Goal: Task Accomplishment & Management: Complete application form

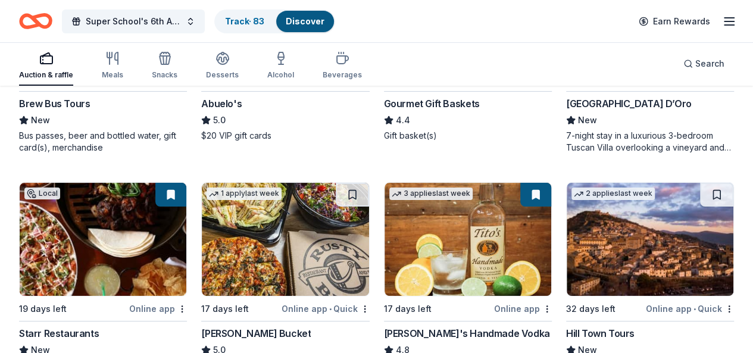
scroll to position [2329, 0]
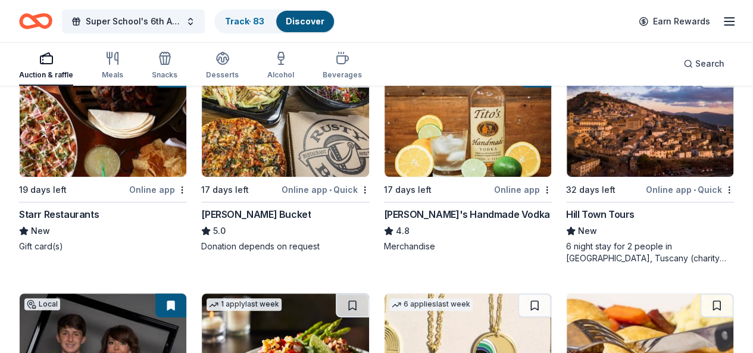
scroll to position [2448, 0]
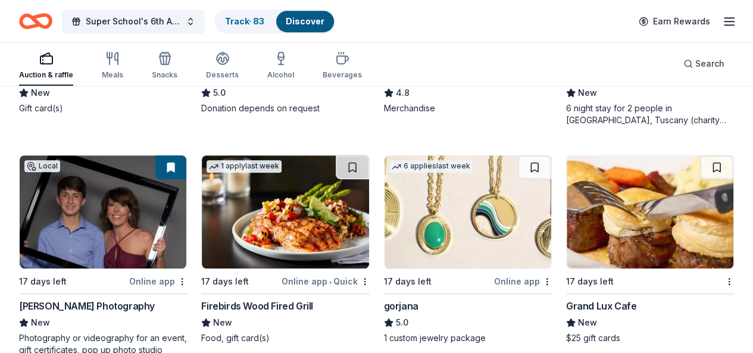
scroll to position [2627, 0]
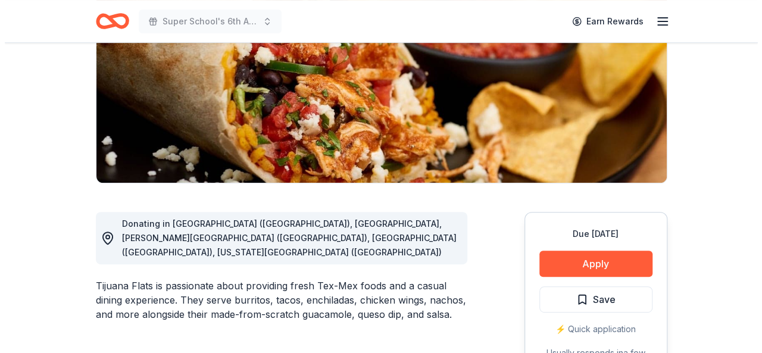
scroll to position [298, 0]
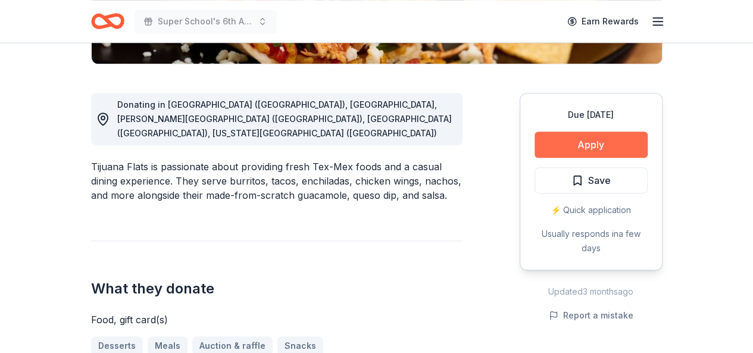
click at [570, 151] on button "Apply" at bounding box center [590, 145] width 113 height 26
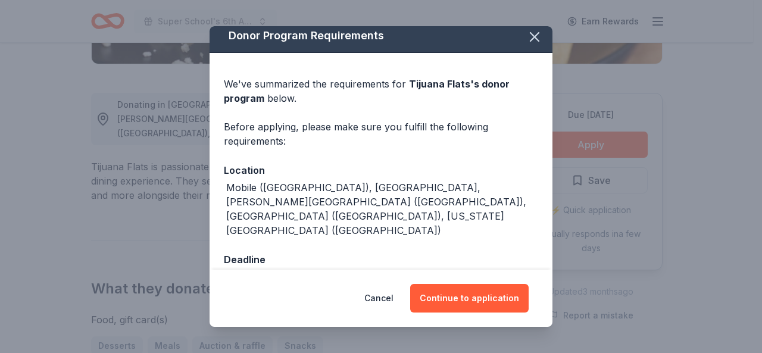
scroll to position [10, 0]
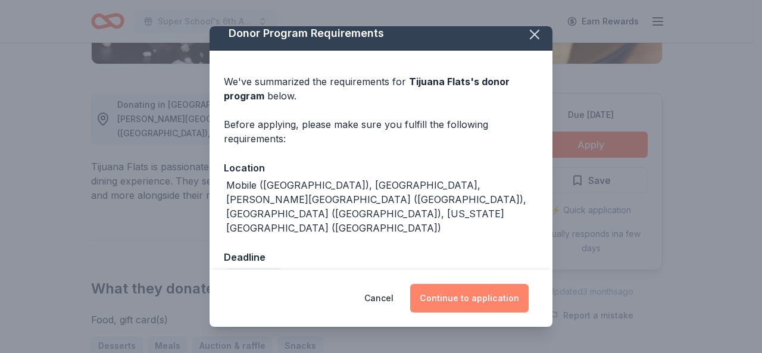
click at [468, 305] on button "Continue to application" at bounding box center [469, 298] width 118 height 29
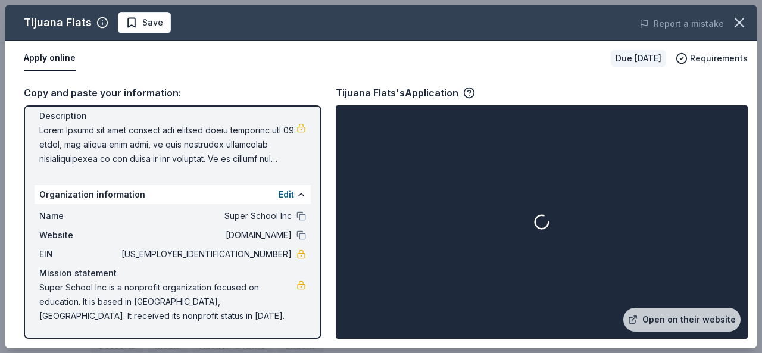
scroll to position [0, 0]
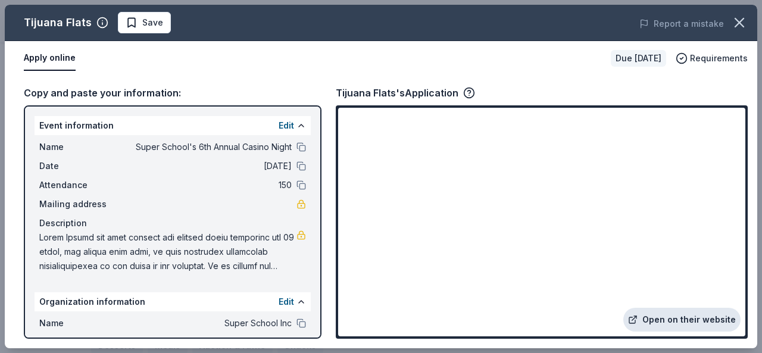
click at [670, 314] on link "Open on their website" at bounding box center [681, 320] width 117 height 24
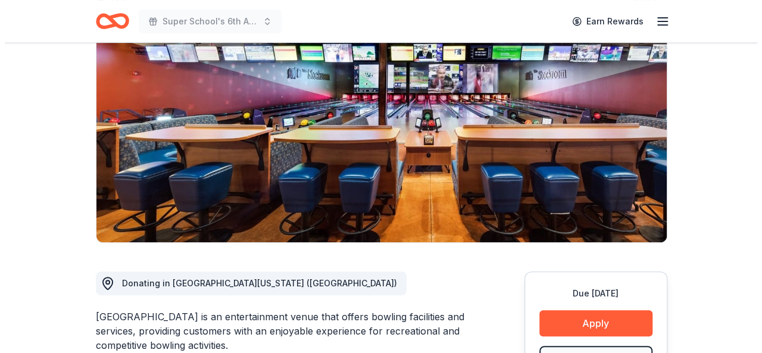
scroll to position [238, 0]
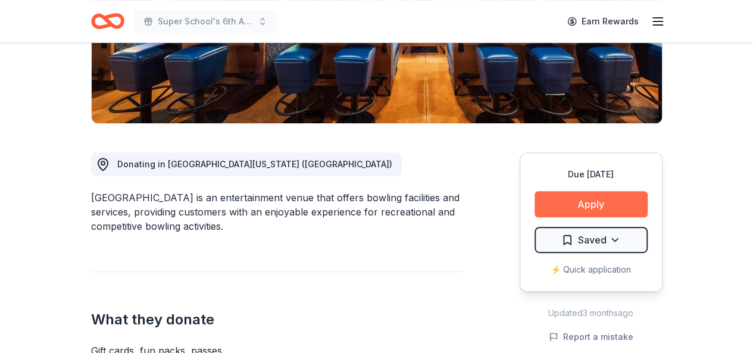
click at [565, 199] on button "Apply" at bounding box center [590, 204] width 113 height 26
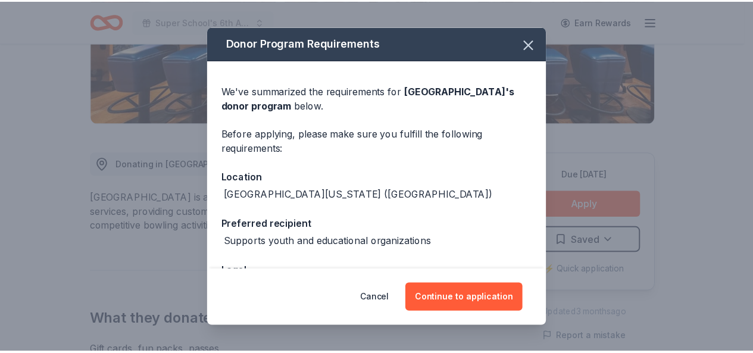
scroll to position [88, 0]
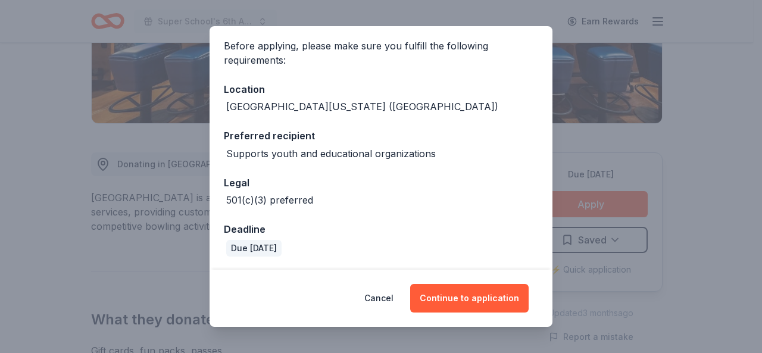
click at [85, 88] on div "Donor Program Requirements We've summarized the requirements for Splitz Bowling…" at bounding box center [381, 176] width 762 height 353
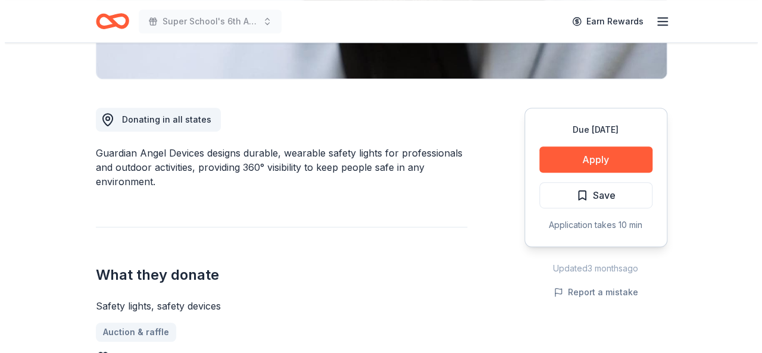
scroll to position [119, 0]
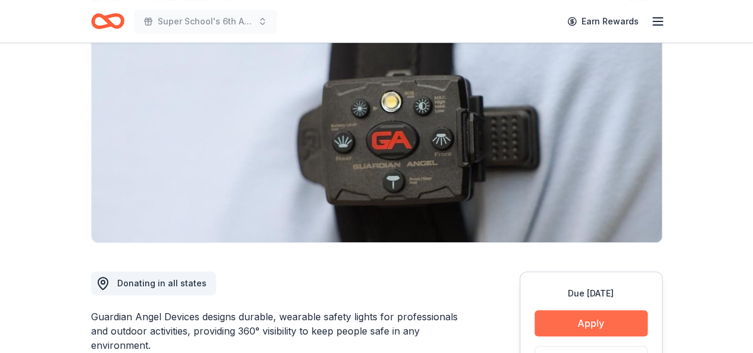
click at [592, 320] on button "Apply" at bounding box center [590, 323] width 113 height 26
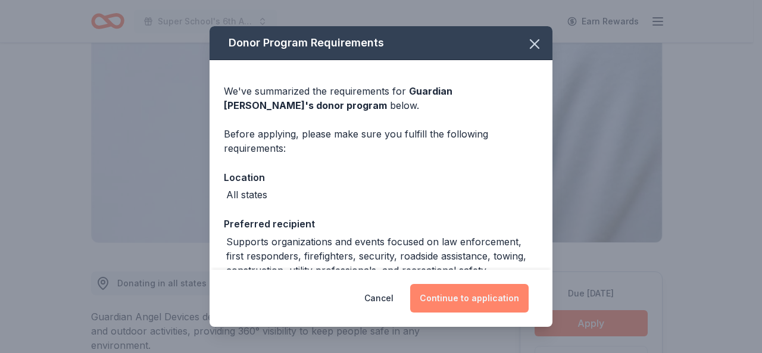
click at [503, 310] on button "Continue to application" at bounding box center [469, 298] width 118 height 29
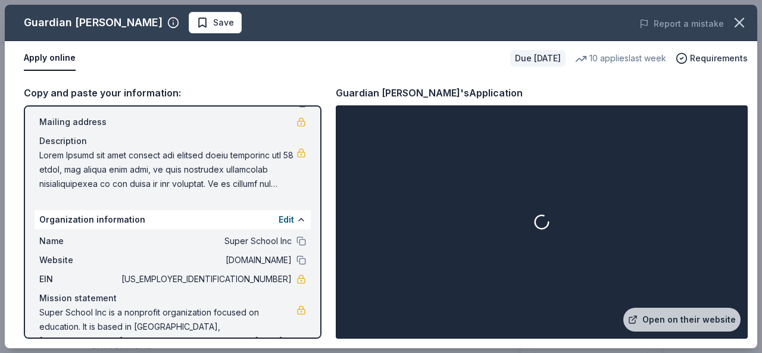
scroll to position [107, 0]
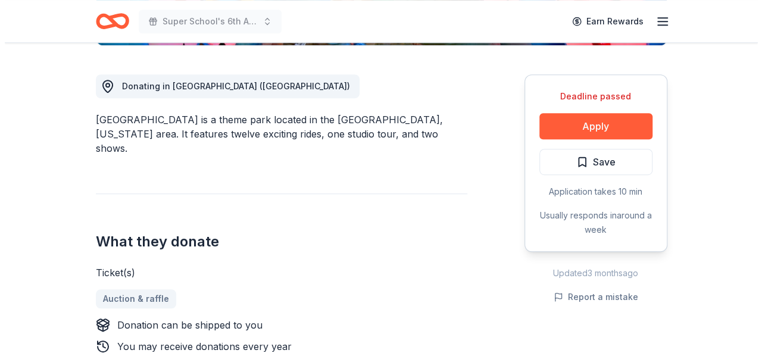
scroll to position [298, 0]
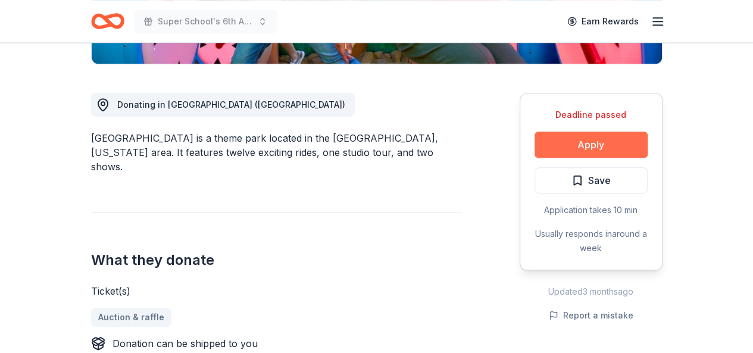
click at [553, 149] on button "Apply" at bounding box center [590, 145] width 113 height 26
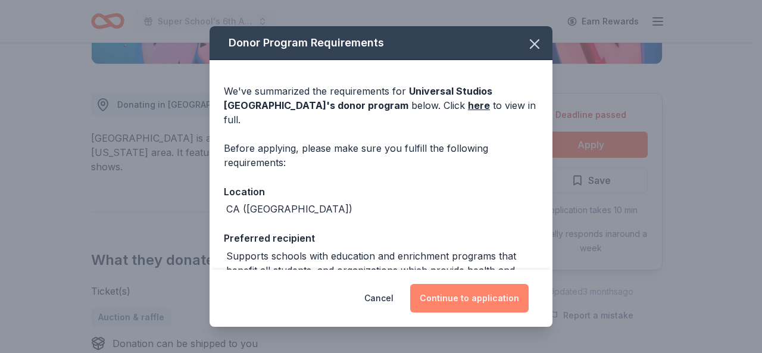
click at [457, 287] on button "Continue to application" at bounding box center [469, 298] width 118 height 29
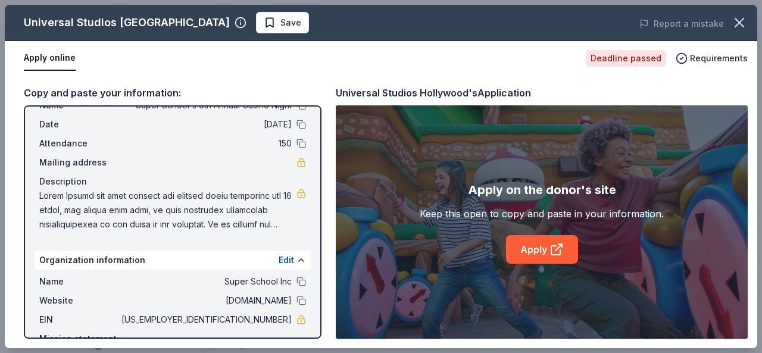
scroll to position [0, 0]
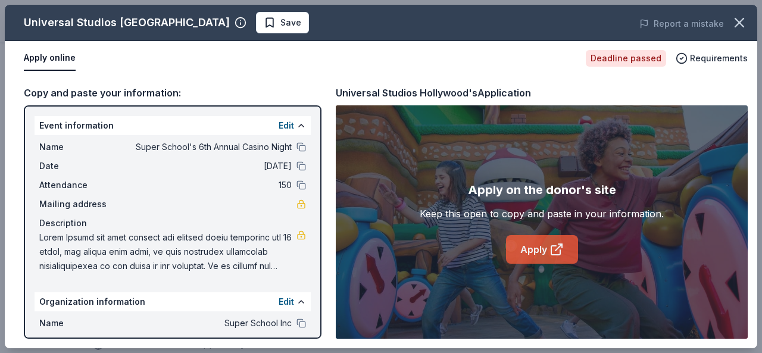
click at [519, 245] on link "Apply" at bounding box center [542, 249] width 72 height 29
